Goal: Task Accomplishment & Management: Complete application form

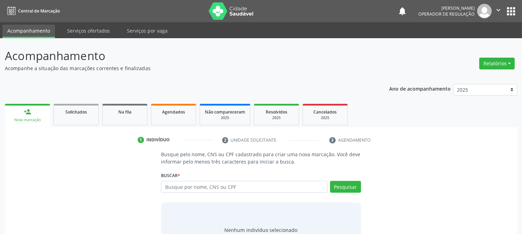
click at [215, 182] on input "text" at bounding box center [244, 187] width 166 height 12
type input "702006846486780"
click at [356, 181] on button "Pesquisar" at bounding box center [345, 187] width 31 height 12
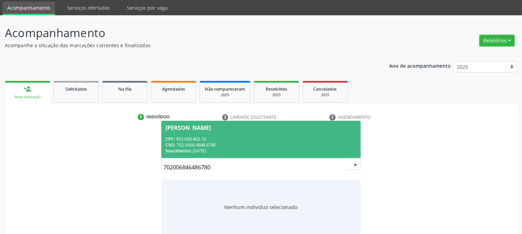
scroll to position [33, 0]
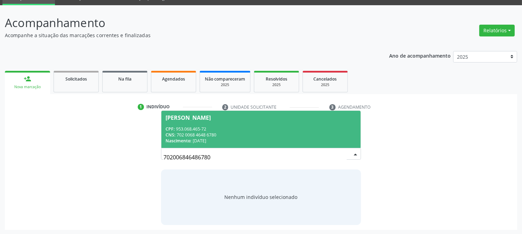
click at [265, 132] on div "CNS: 702 0068 4648 6780" at bounding box center [261, 135] width 191 height 6
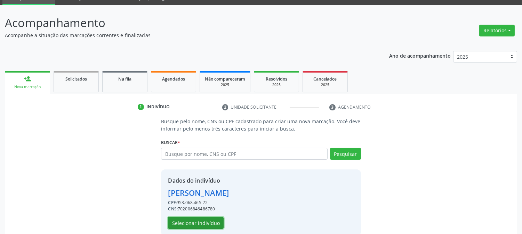
click at [196, 223] on button "Selecionar indivíduo" at bounding box center [196, 223] width 56 height 12
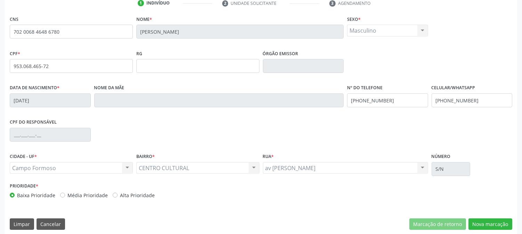
scroll to position [142, 0]
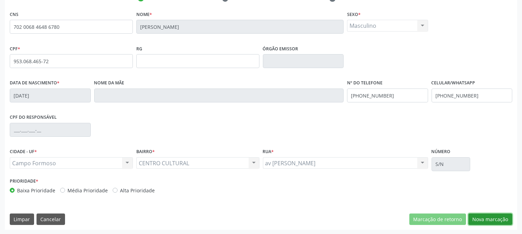
click at [492, 222] on button "Nova marcação" at bounding box center [490, 220] width 44 height 12
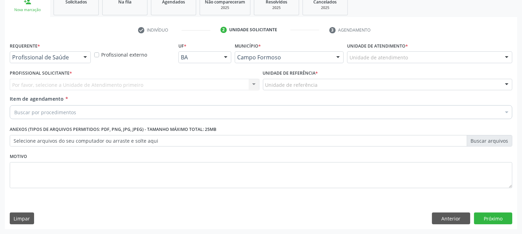
scroll to position [110, 0]
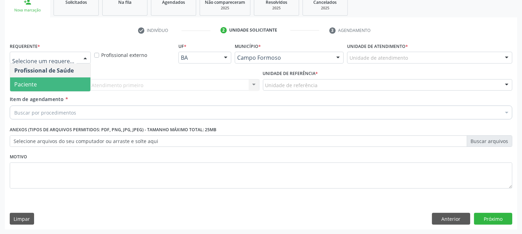
click at [49, 87] on span "Paciente" at bounding box center [50, 85] width 80 height 14
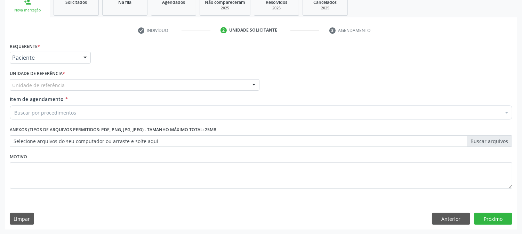
drag, startPoint x: 61, startPoint y: 84, endPoint x: 61, endPoint y: 94, distance: 10.4
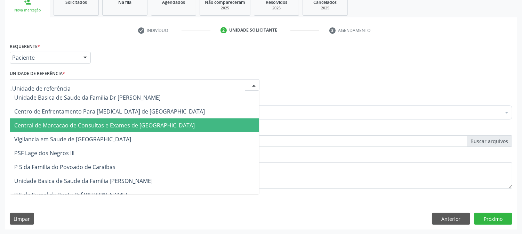
drag, startPoint x: 42, startPoint y: 126, endPoint x: 38, endPoint y: 120, distance: 7.2
click at [42, 126] on span "Central de Marcacao de Consultas e Exames de [GEOGRAPHIC_DATA]" at bounding box center [104, 126] width 180 height 8
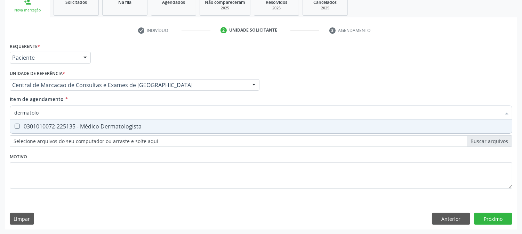
type input "dermatolog"
click at [72, 124] on div "0301010072-225135 - Médico Dermatologista" at bounding box center [260, 127] width 493 height 6
checkbox Dermatologista "true"
click at [479, 216] on div "Requerente * Paciente Profissional de Saúde Paciente Nenhum resultado encontrad…" at bounding box center [261, 135] width 512 height 189
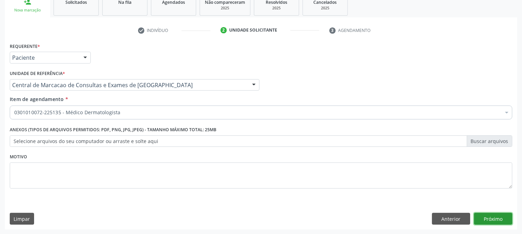
click at [484, 214] on button "Próximo" at bounding box center [493, 219] width 38 height 12
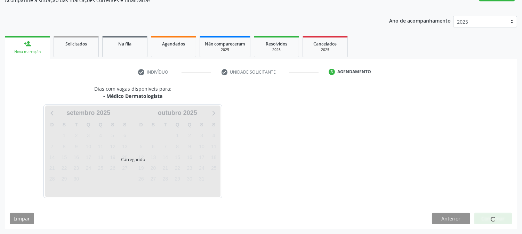
scroll to position [68, 0]
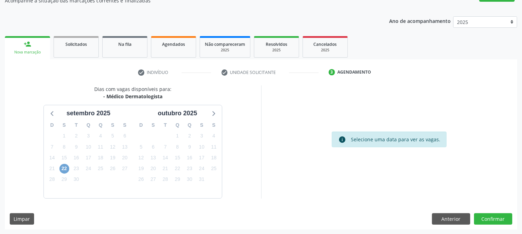
click at [66, 165] on span "22" at bounding box center [64, 169] width 10 height 10
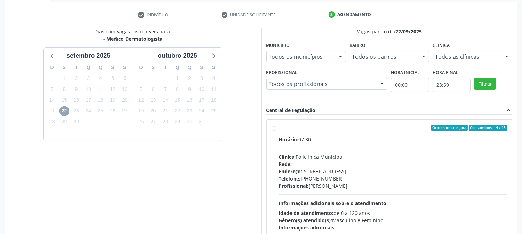
scroll to position [145, 0]
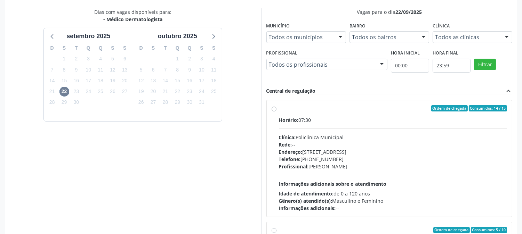
click at [300, 120] on div "Horário: 07:30" at bounding box center [393, 119] width 228 height 7
click at [276, 112] on input "Ordem de chegada Consumidos: 14 / 15 Horário: 07:30 Clínica: Policlínica Munici…" at bounding box center [274, 108] width 5 height 6
radio input "true"
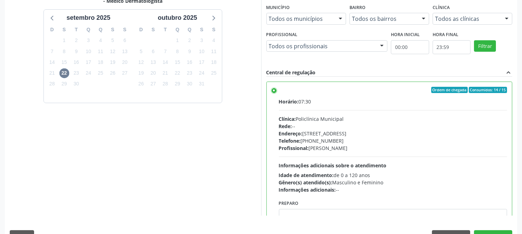
scroll to position [181, 0]
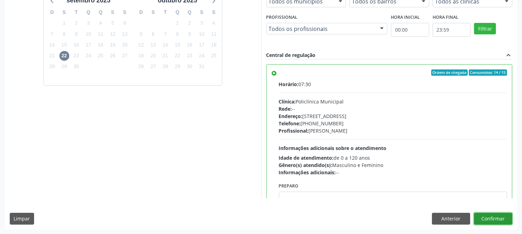
click at [511, 219] on button "Confirmar" at bounding box center [493, 219] width 38 height 12
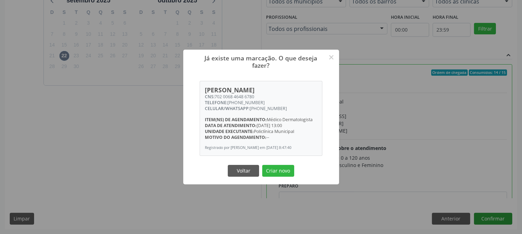
click at [262, 165] on button "Criar novo" at bounding box center [278, 171] width 32 height 12
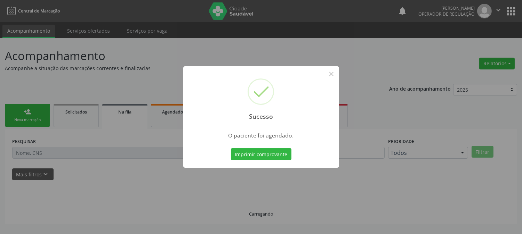
scroll to position [0, 0]
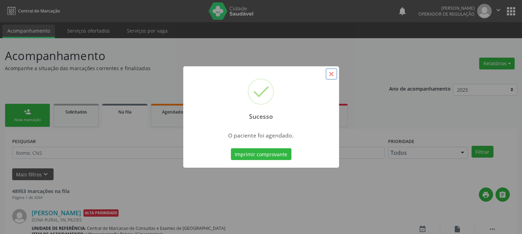
click at [336, 75] on button "×" at bounding box center [331, 74] width 12 height 12
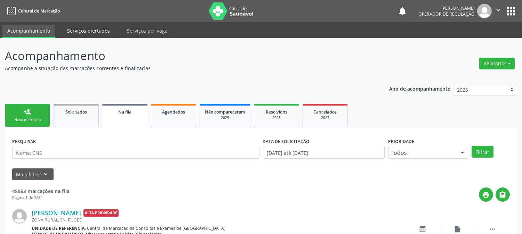
click at [83, 30] on link "Serviços ofertados" at bounding box center [88, 31] width 53 height 12
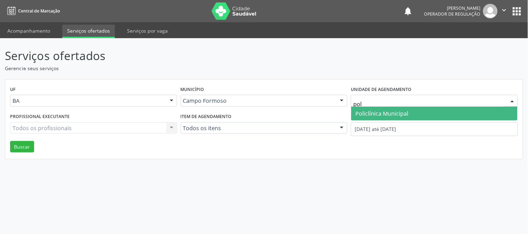
type input "poli"
click at [399, 113] on span "Policlínica Municipal" at bounding box center [381, 114] width 53 height 8
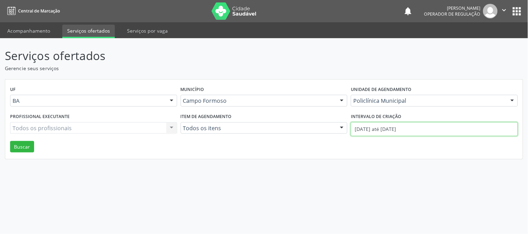
click at [397, 126] on input "01/09/2025 até 17/09/2025" at bounding box center [434, 129] width 167 height 14
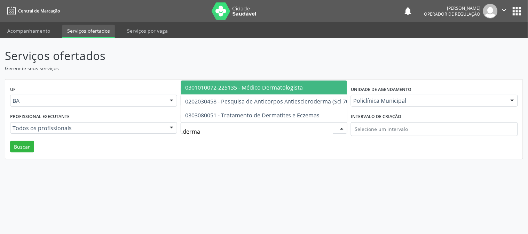
type input "dermat"
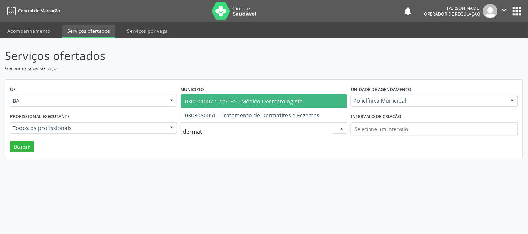
click at [275, 105] on span "0301010072-225135 - Médico Dermatologista" at bounding box center [264, 102] width 166 height 14
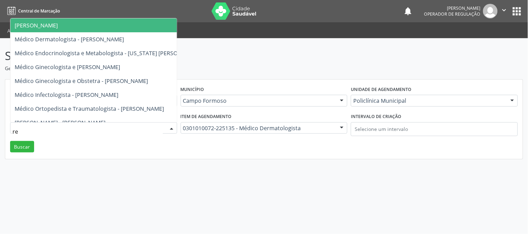
type input "ren"
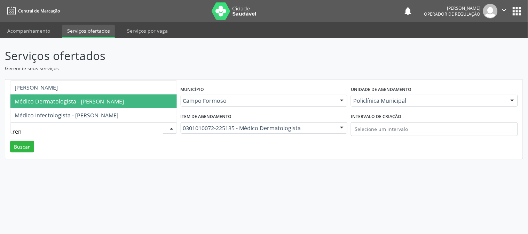
click at [105, 99] on span "Médico Dermatologista - Renata Ribeiro Nascimento" at bounding box center [69, 102] width 109 height 8
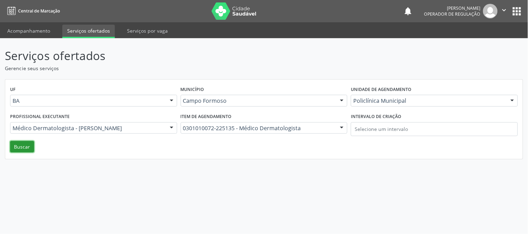
click at [23, 145] on button "Buscar" at bounding box center [22, 147] width 24 height 12
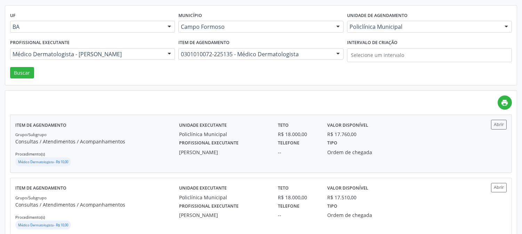
scroll to position [77, 0]
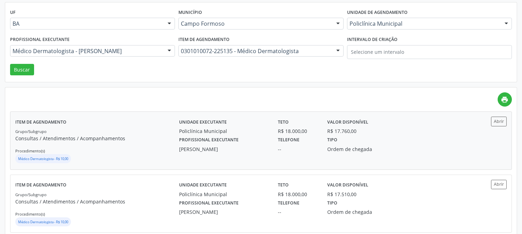
click at [239, 152] on div "Renata Ribeiro Nascimento" at bounding box center [223, 149] width 89 height 7
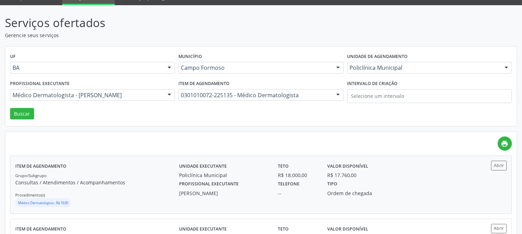
scroll to position [0, 0]
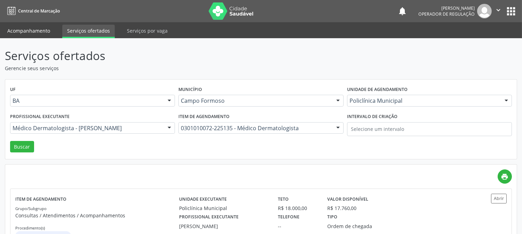
click at [48, 29] on link "Acompanhamento" at bounding box center [28, 31] width 53 height 12
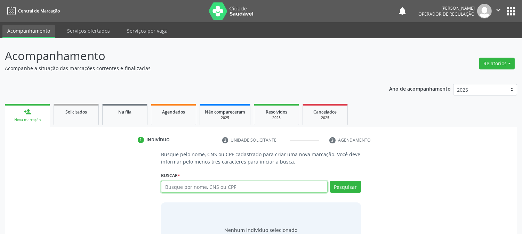
click at [194, 185] on input "text" at bounding box center [244, 187] width 166 height 12
type input "germina felix ribeiro"
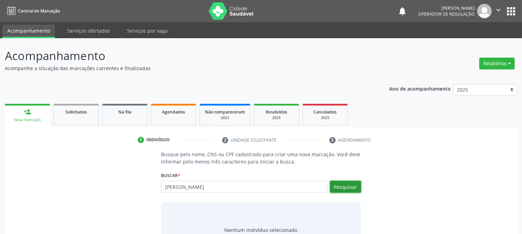
click at [331, 183] on button "Pesquisar" at bounding box center [345, 187] width 31 height 12
type input "germina felix ribeiro"
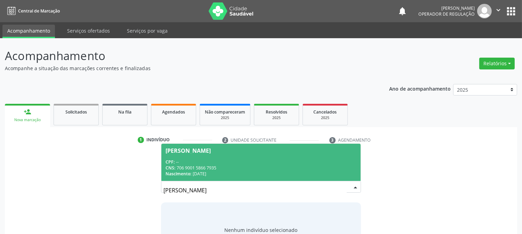
click at [272, 169] on div "CNS: 706 9001 5866 7935" at bounding box center [261, 168] width 191 height 6
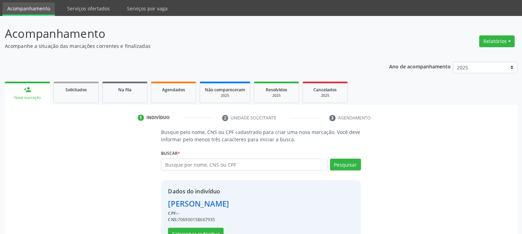
scroll to position [44, 0]
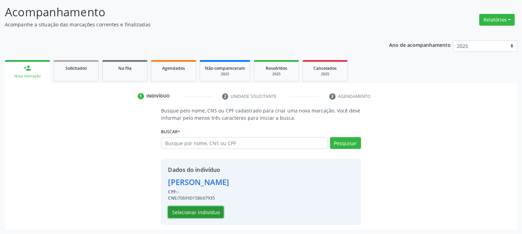
click at [203, 209] on button "Selecionar indivíduo" at bounding box center [196, 213] width 56 height 12
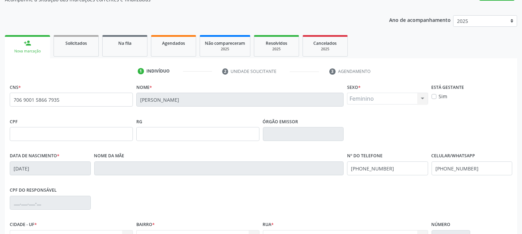
scroll to position [82, 0]
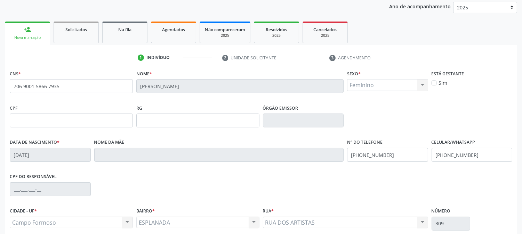
click at [23, 28] on link "person_add Nova marcação" at bounding box center [27, 33] width 45 height 23
click at [19, 27] on link "person_add Nova marcação" at bounding box center [27, 33] width 45 height 23
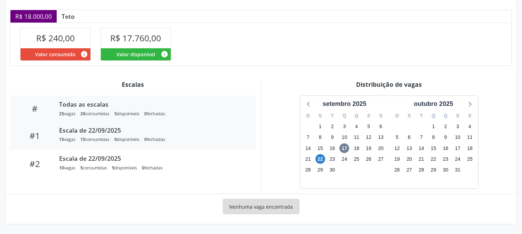
scroll to position [148, 0]
click at [319, 157] on span "22" at bounding box center [320, 159] width 10 height 10
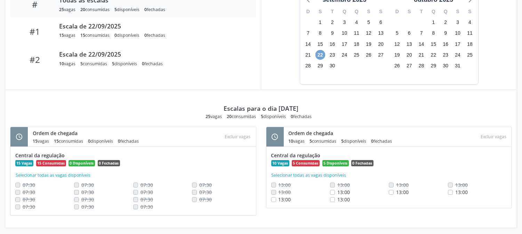
scroll to position [256, 0]
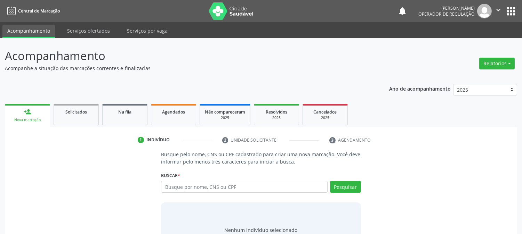
click at [190, 186] on input "text" at bounding box center [244, 187] width 166 height 12
type input "iara rios silva"
click at [347, 185] on button "Pesquisar" at bounding box center [345, 187] width 31 height 12
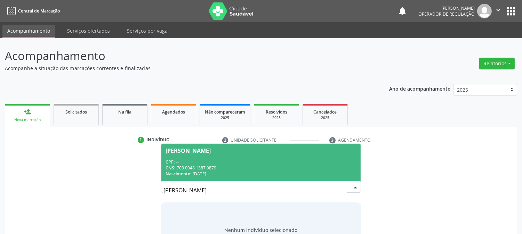
click at [278, 149] on div "Iara Rios Silva" at bounding box center [261, 151] width 191 height 6
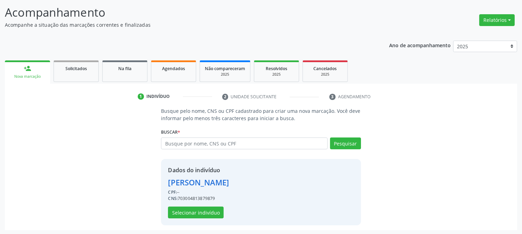
scroll to position [44, 0]
click at [183, 214] on button "Selecionar indivíduo" at bounding box center [196, 213] width 56 height 12
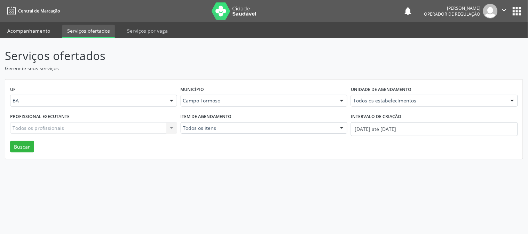
click at [17, 26] on link "Acompanhamento" at bounding box center [28, 31] width 53 height 12
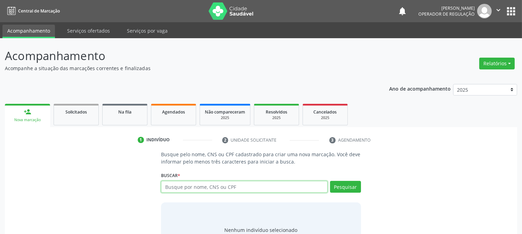
click at [239, 183] on input "text" at bounding box center [244, 187] width 166 height 12
type input "700805964442088"
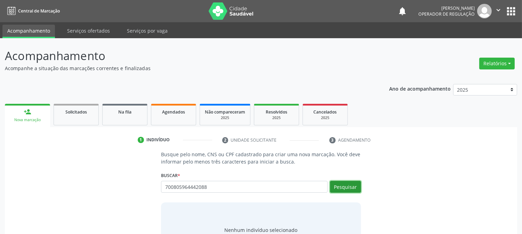
click at [348, 188] on button "Pesquisar" at bounding box center [345, 187] width 31 height 12
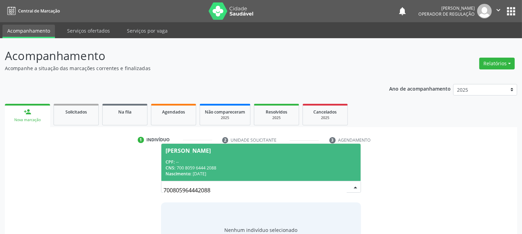
click at [200, 162] on div "CPF: --" at bounding box center [261, 162] width 191 height 6
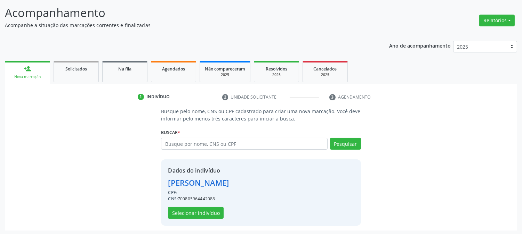
scroll to position [44, 0]
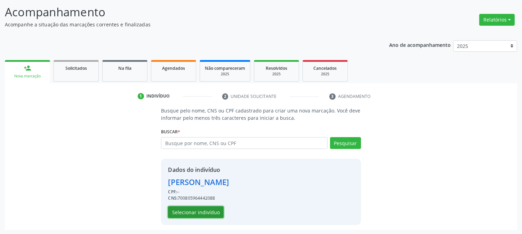
click at [202, 208] on button "Selecionar indivíduo" at bounding box center [196, 213] width 56 height 12
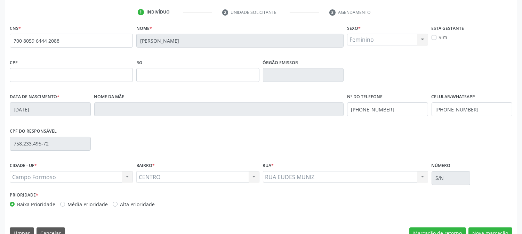
scroll to position [142, 0]
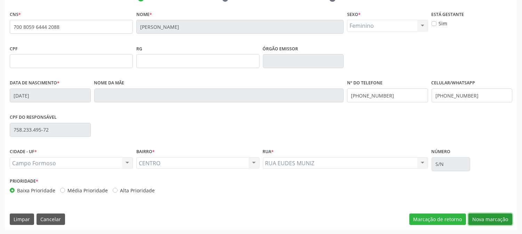
click at [478, 218] on button "Nova marcação" at bounding box center [490, 220] width 44 height 12
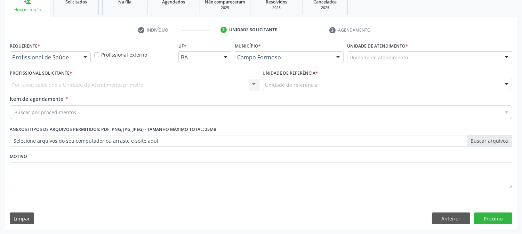
scroll to position [110, 0]
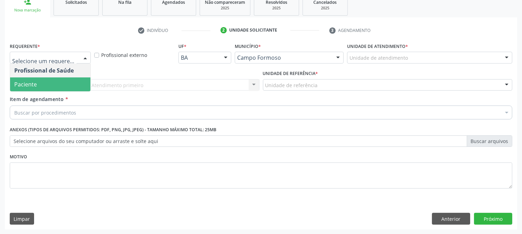
drag, startPoint x: 46, startPoint y: 84, endPoint x: 52, endPoint y: 87, distance: 6.9
click at [46, 84] on span "Paciente" at bounding box center [50, 85] width 80 height 14
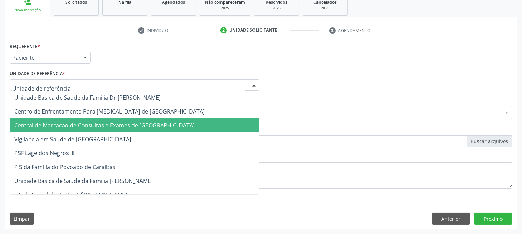
click at [56, 122] on span "Central de Marcacao de Consultas e Exames de [GEOGRAPHIC_DATA]" at bounding box center [104, 126] width 180 height 8
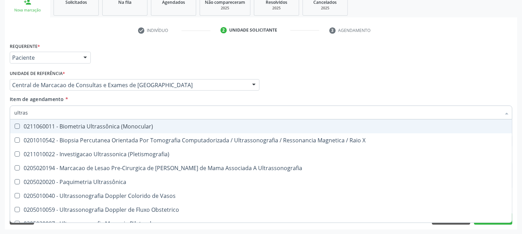
type input "ultrass"
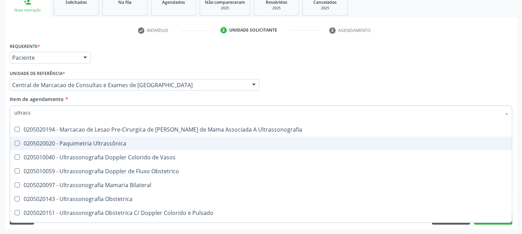
scroll to position [77, 0]
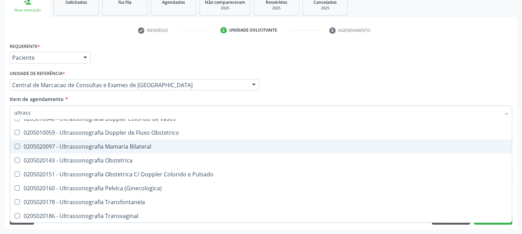
click at [110, 147] on div "0205020097 - Ultrassonografia Mamaria Bilateral" at bounding box center [260, 147] width 493 height 6
checkbox Bilateral "true"
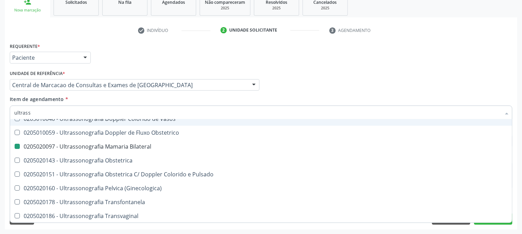
click at [394, 89] on div "Profissional Solicitante Por favor, selecione a Unidade de Atendimento primeiro…" at bounding box center [261, 82] width 506 height 27
checkbox X "true"
checkbox Bilateral "false"
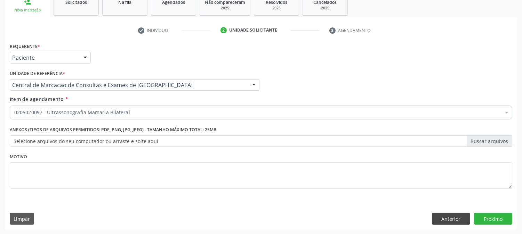
scroll to position [0, 0]
click at [476, 216] on button "Próximo" at bounding box center [493, 219] width 38 height 12
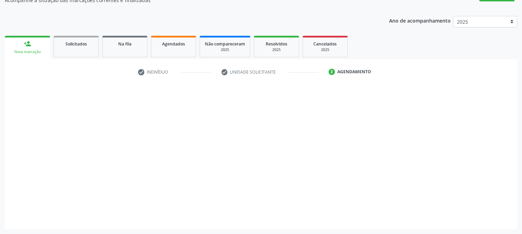
scroll to position [68, 0]
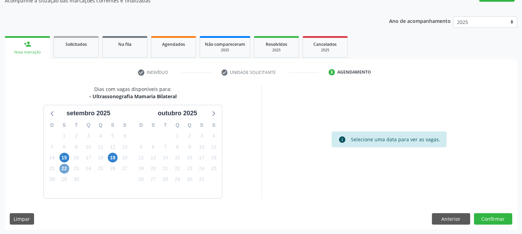
click at [65, 169] on span "22" at bounding box center [64, 169] width 10 height 10
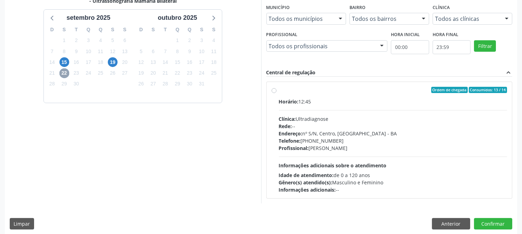
scroll to position [168, 0]
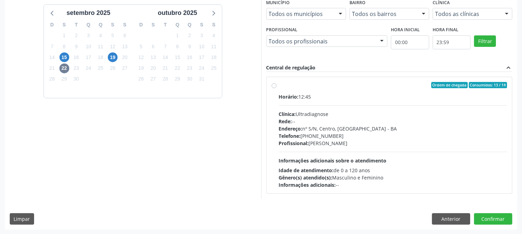
click at [362, 147] on div "Horário: 12:45 Clínica: Ultradiagnose Rede: -- Endereço: nº S/N, Centro, [GEOGR…" at bounding box center [393, 141] width 228 height 96
click at [276, 88] on input "Ordem de chegada Consumidos: 13 / 14 Horário: 12:45 Clínica: Ultradiagnose Rede…" at bounding box center [274, 85] width 5 height 6
radio input "true"
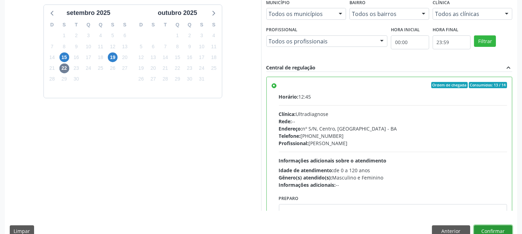
click at [505, 226] on button "Confirmar" at bounding box center [493, 232] width 38 height 12
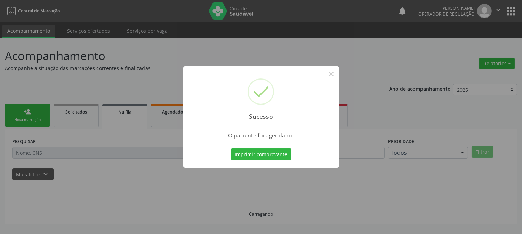
scroll to position [0, 0]
click at [234, 148] on button "Imprimir comprovante" at bounding box center [264, 154] width 61 height 12
